Goal: Task Accomplishment & Management: Complete application form

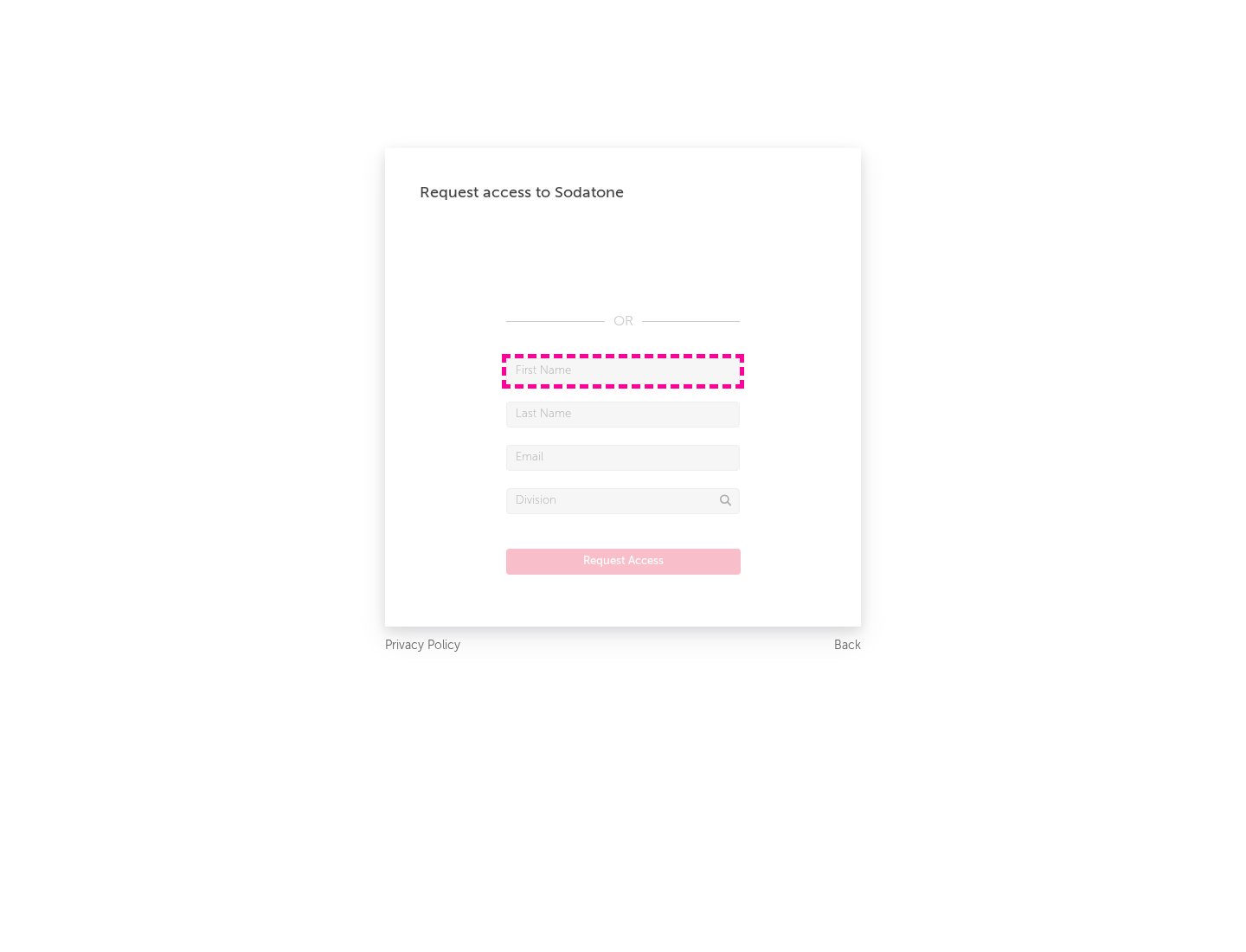
click at [623, 370] on input "text" at bounding box center [622, 371] width 233 height 26
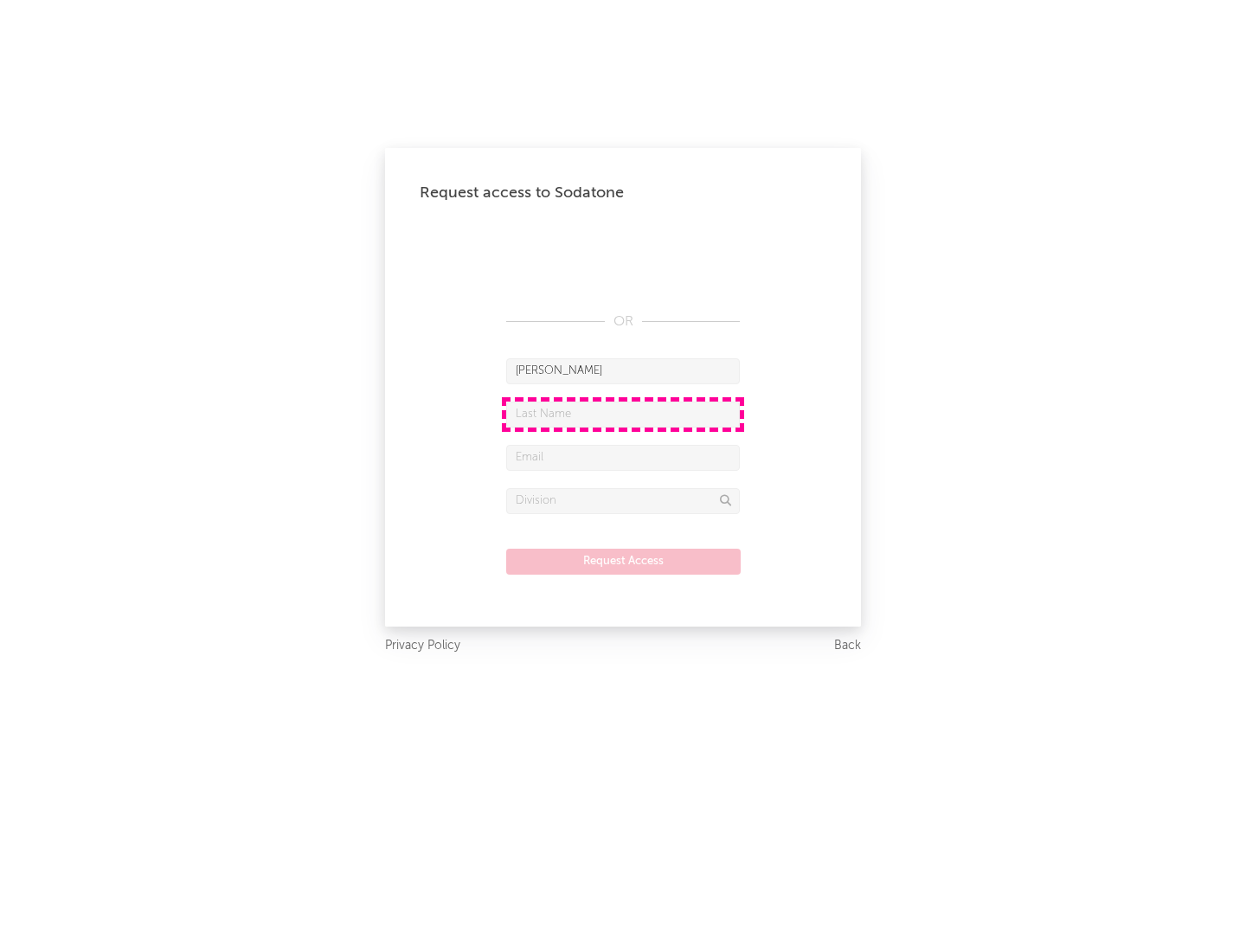
type input "[PERSON_NAME]"
click at [623, 413] on input "text" at bounding box center [622, 413] width 233 height 26
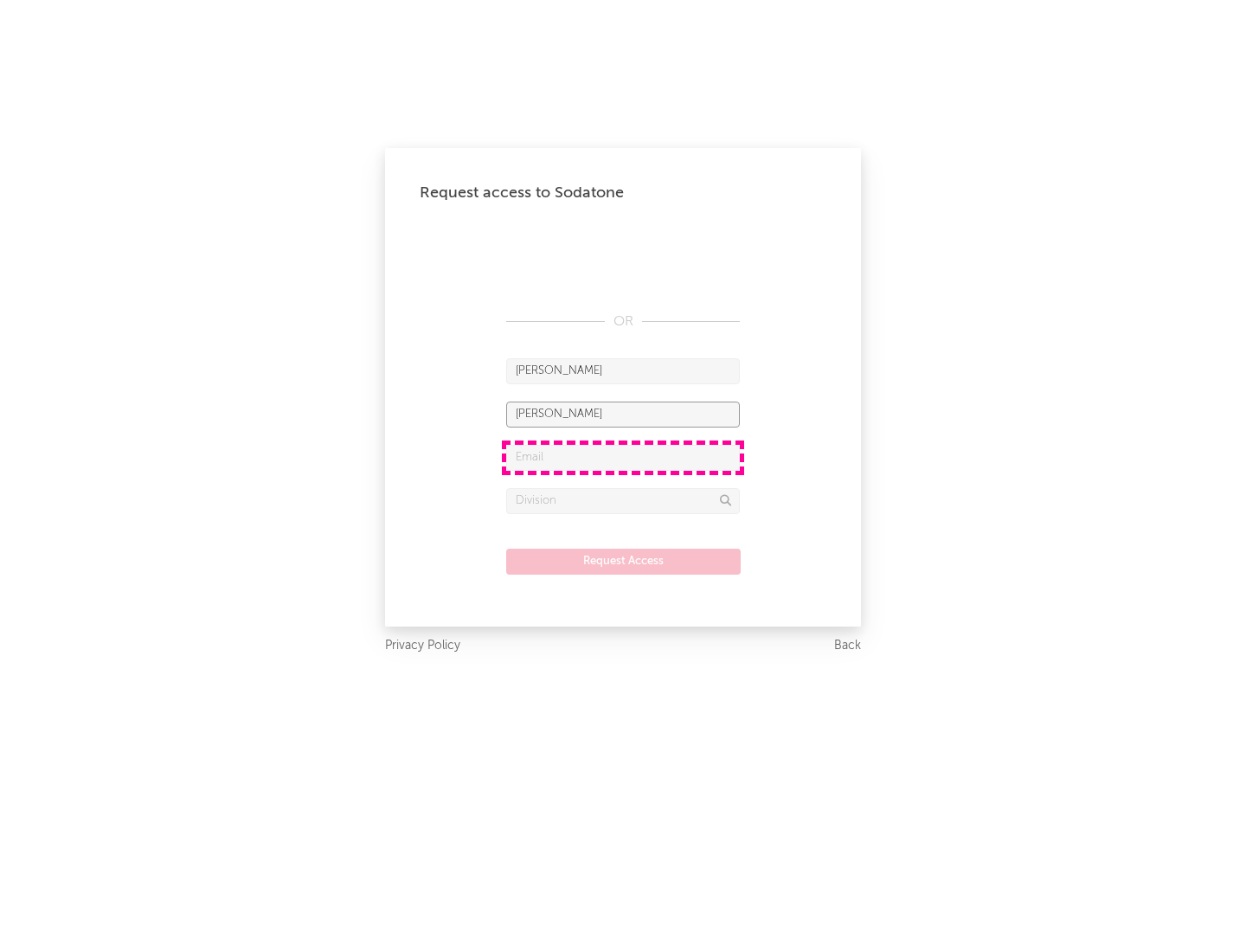
type input "[PERSON_NAME]"
click at [623, 457] on input "text" at bounding box center [622, 457] width 233 height 26
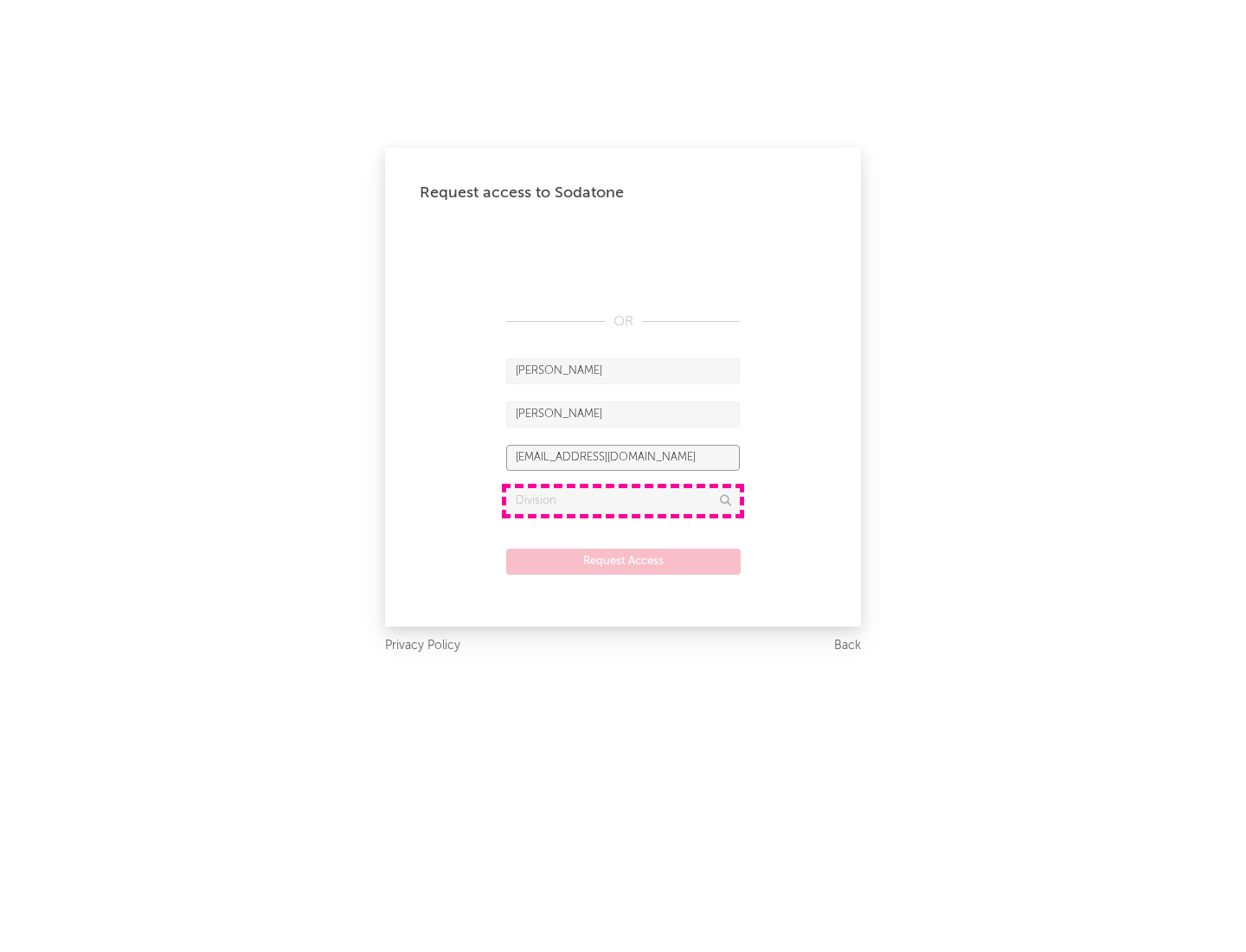
type input "[EMAIL_ADDRESS][DOMAIN_NAME]"
click at [623, 500] on input "text" at bounding box center [622, 500] width 233 height 26
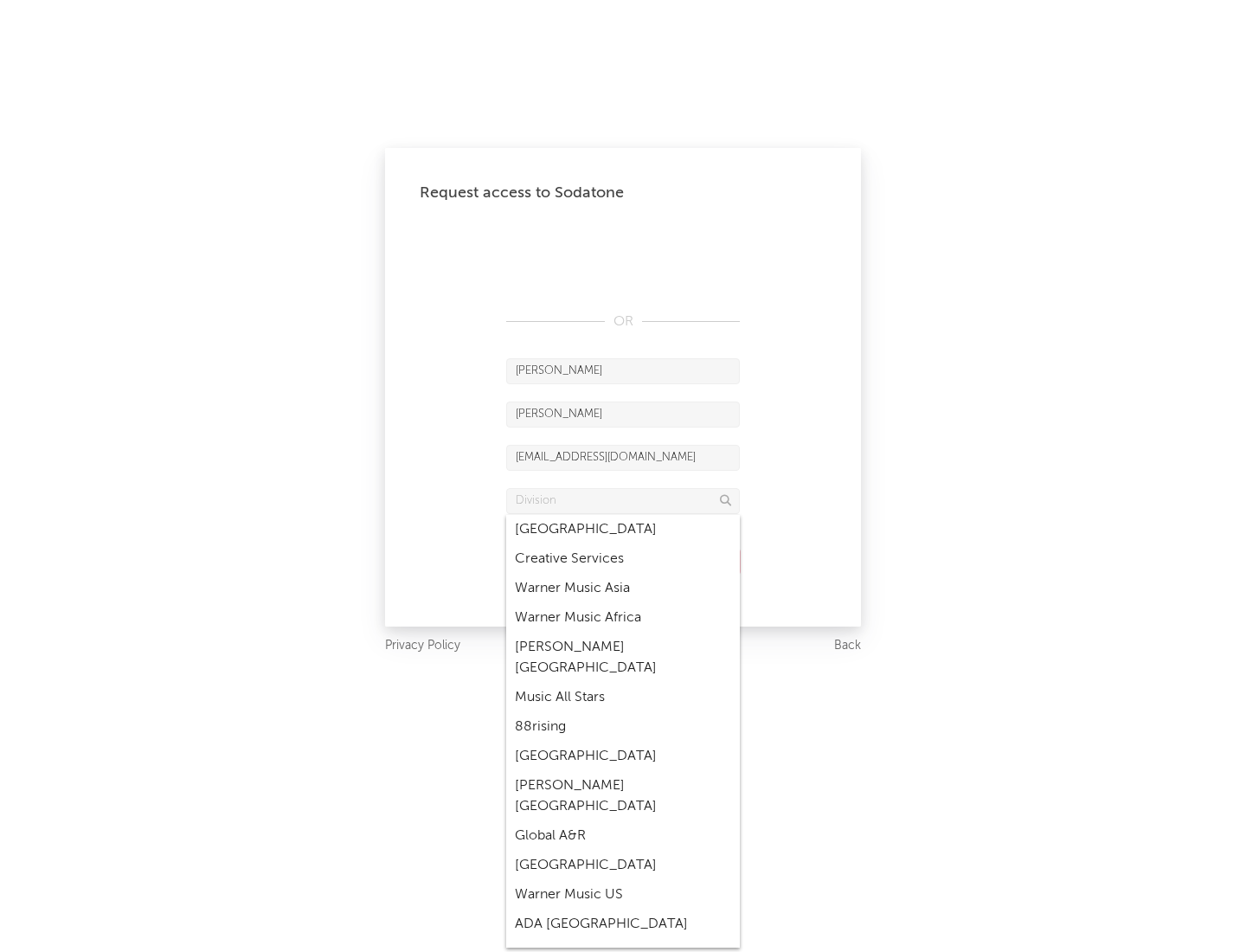
click at [623, 682] on div "Music All Stars" at bounding box center [622, 696] width 233 height 29
type input "Music All Stars"
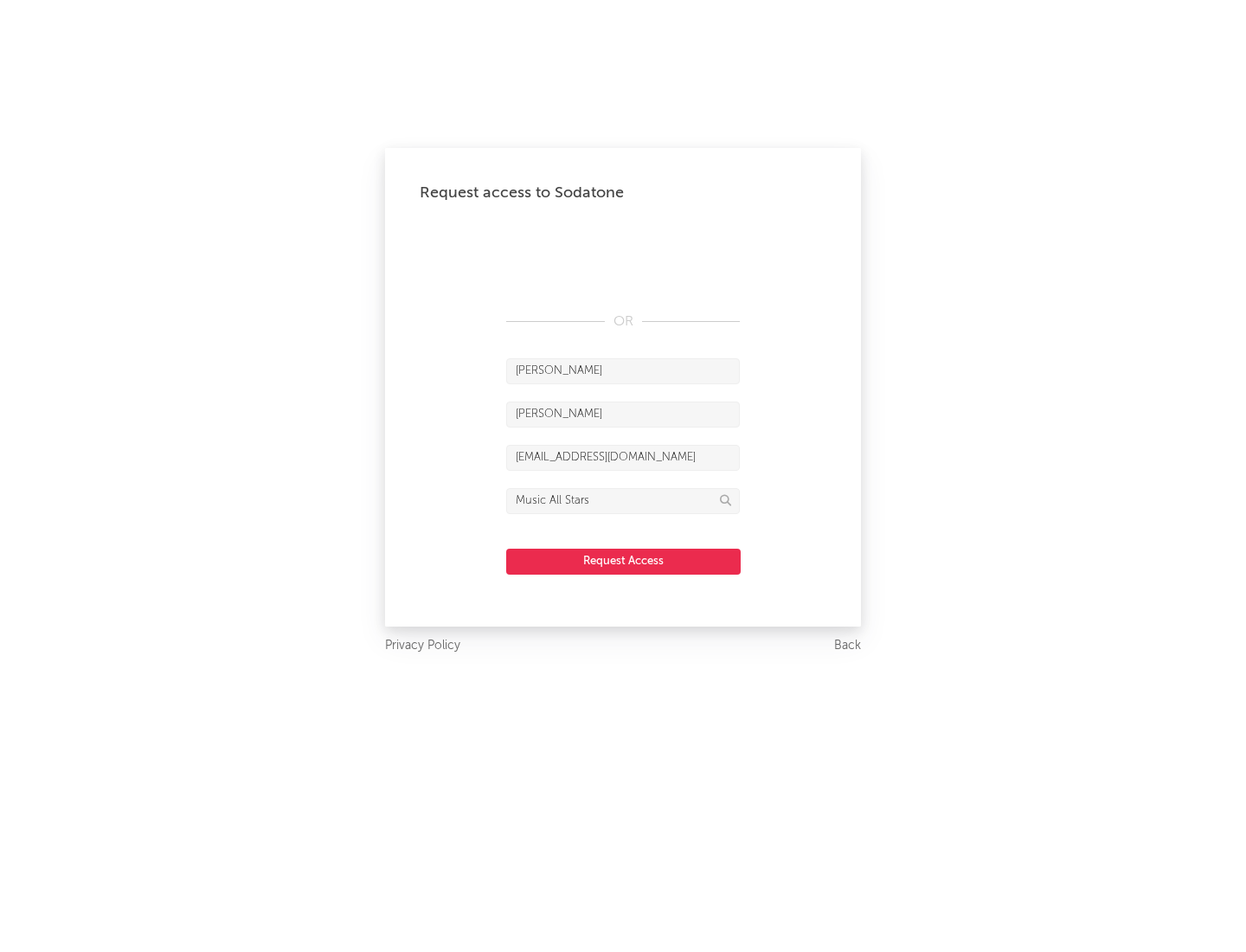
click at [623, 561] on button "Request Access" at bounding box center [623, 561] width 234 height 26
